Goal: Task Accomplishment & Management: Manage account settings

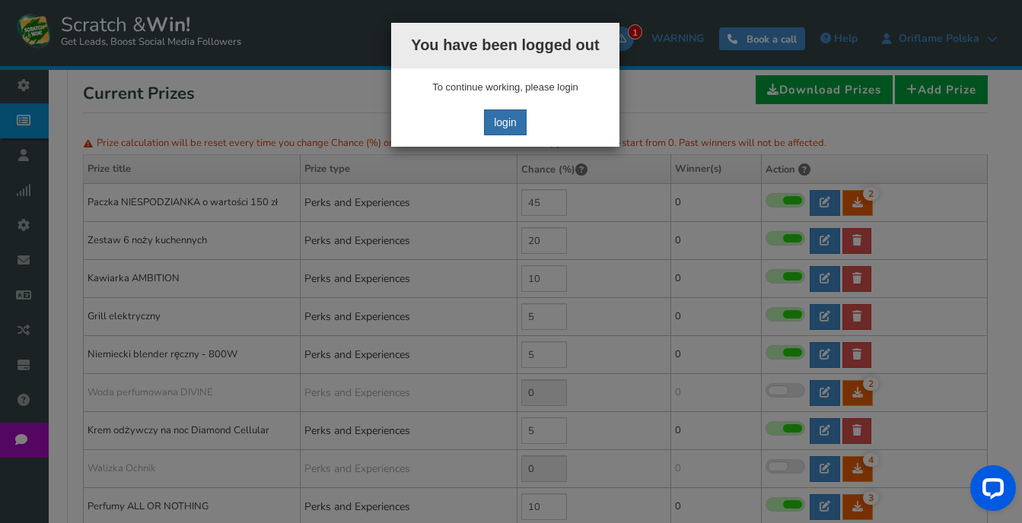
click at [504, 120] on link "login" at bounding box center [505, 123] width 43 height 26
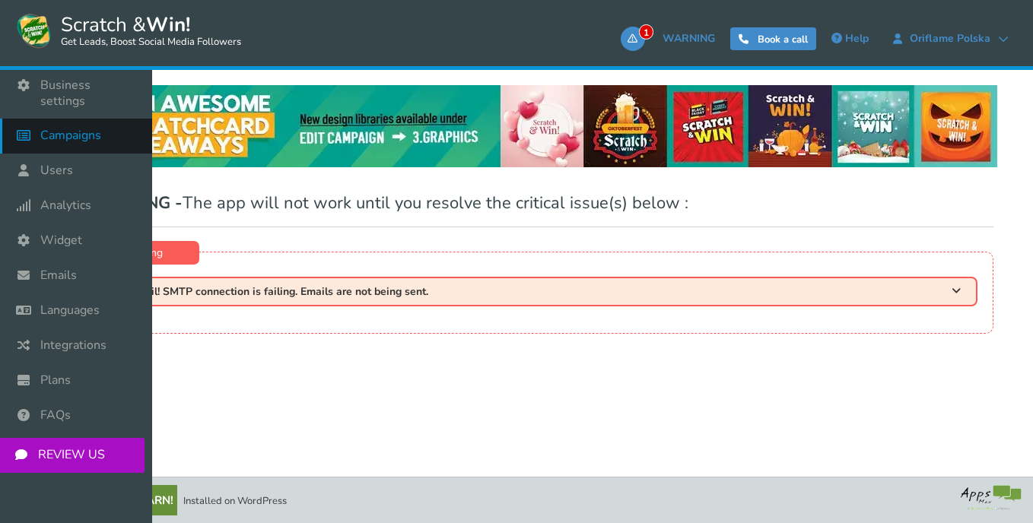
click at [65, 128] on span "Campaigns" at bounding box center [70, 136] width 61 height 16
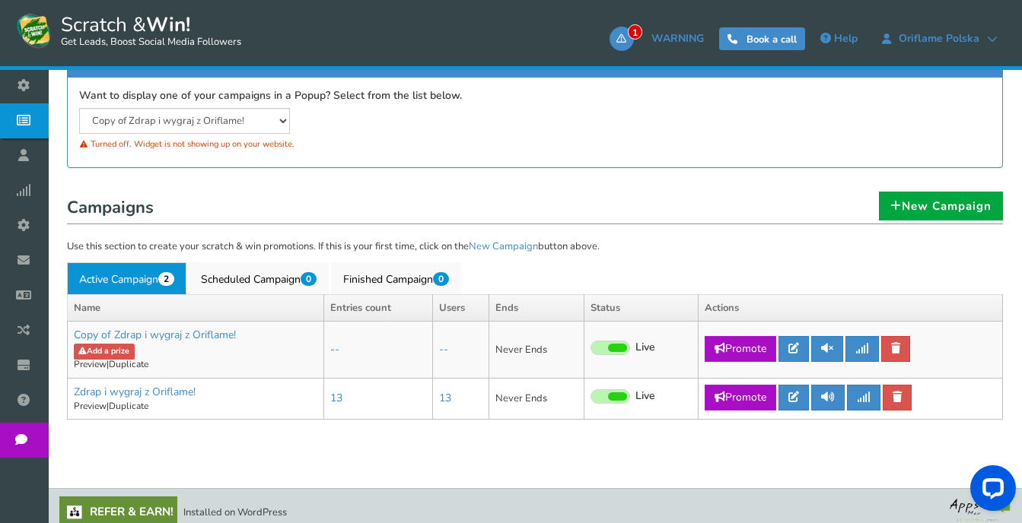
scroll to position [298, 0]
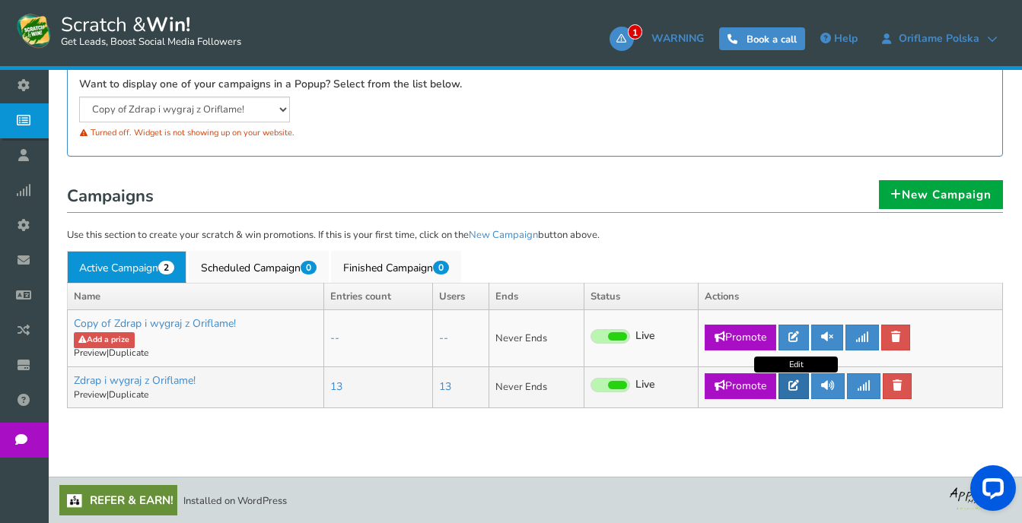
click at [797, 379] on link at bounding box center [793, 387] width 30 height 26
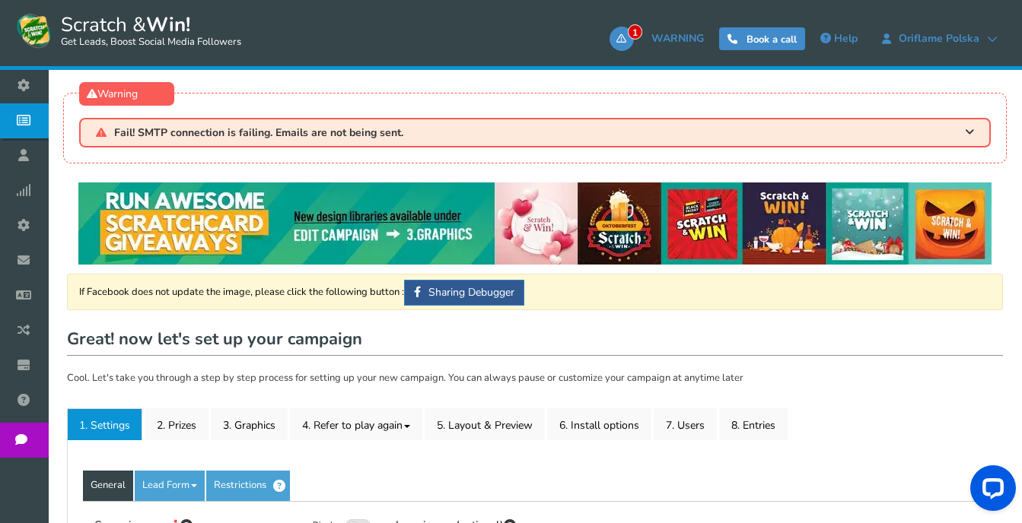
type input "Zdrap i wygraj z Oriflame!"
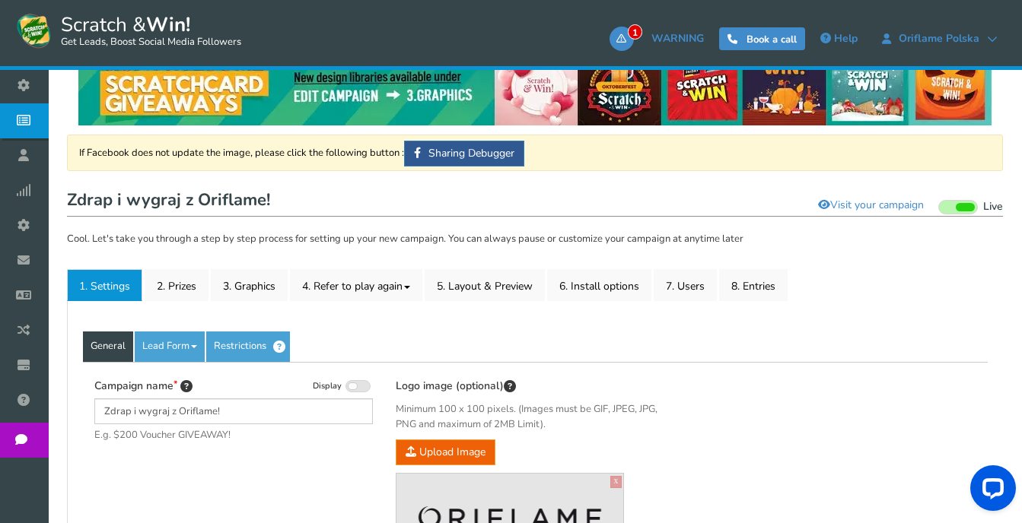
scroll to position [152, 0]
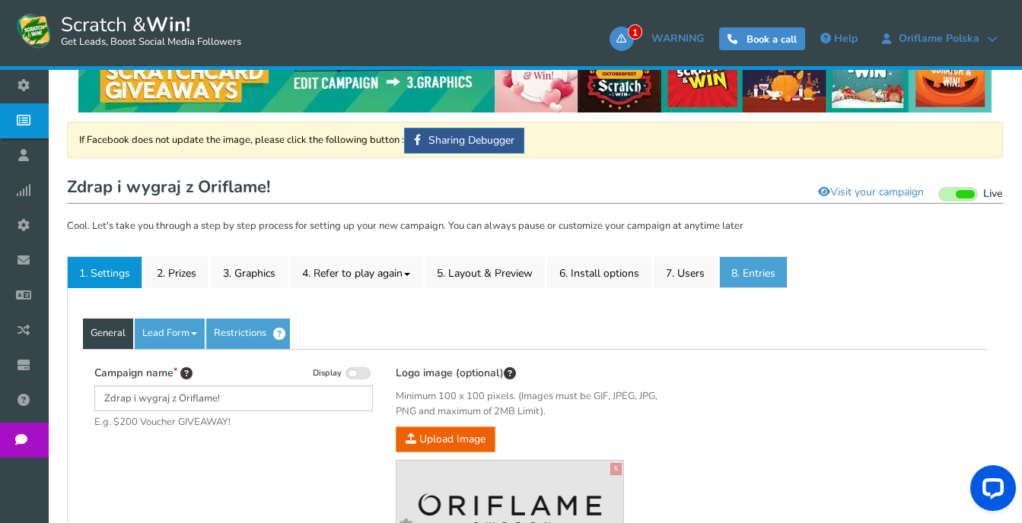
click at [757, 275] on link "8. Entries" at bounding box center [753, 272] width 68 height 32
